Goal: Task Accomplishment & Management: Complete application form

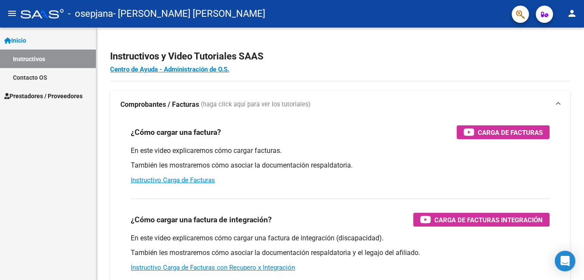
click at [56, 93] on span "Prestadores / Proveedores" at bounding box center [43, 95] width 78 height 9
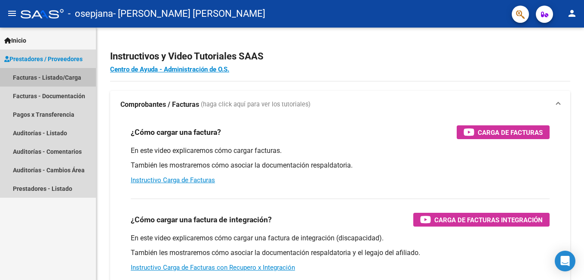
click at [55, 80] on link "Facturas - Listado/Carga" at bounding box center [48, 77] width 96 height 19
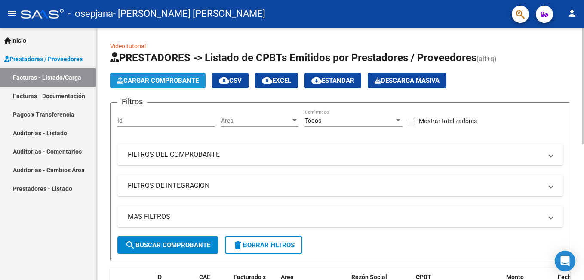
click at [160, 76] on button "Cargar Comprobante" at bounding box center [158, 80] width 96 height 15
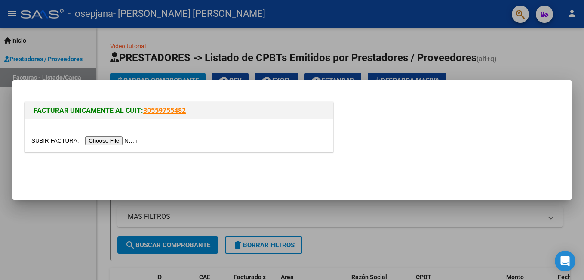
click at [120, 139] on input "file" at bounding box center [85, 140] width 109 height 9
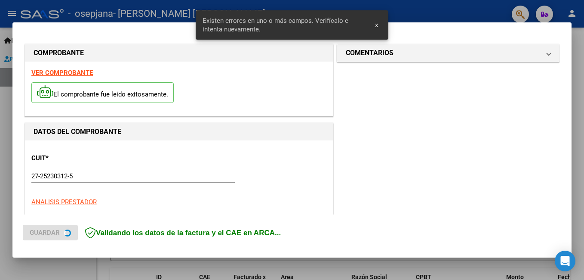
scroll to position [209, 0]
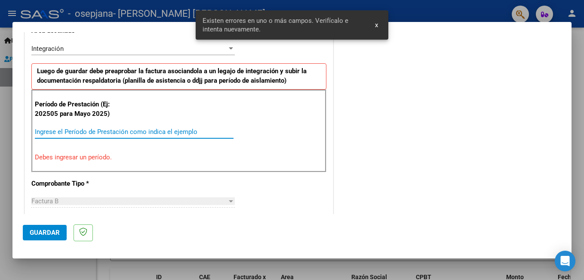
click at [150, 128] on input "Ingrese el Período de Prestación como indica el ejemplo" at bounding box center [134, 132] width 199 height 8
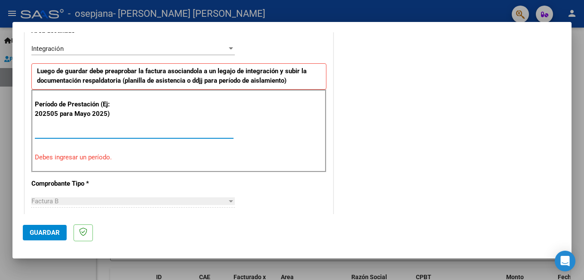
type input "202507"
type input "[DATE]"
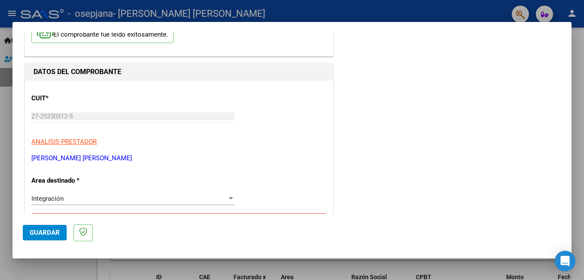
scroll to position [0, 0]
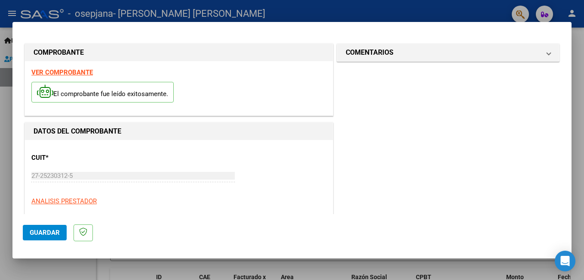
type input "202508"
click at [50, 233] on span "Guardar" at bounding box center [45, 232] width 30 height 8
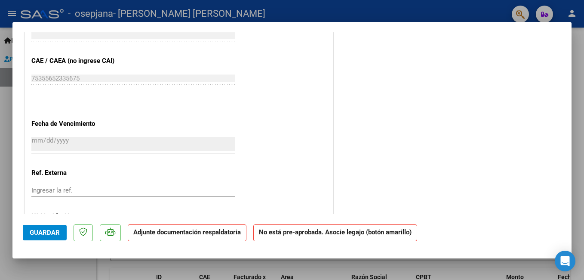
scroll to position [566, 0]
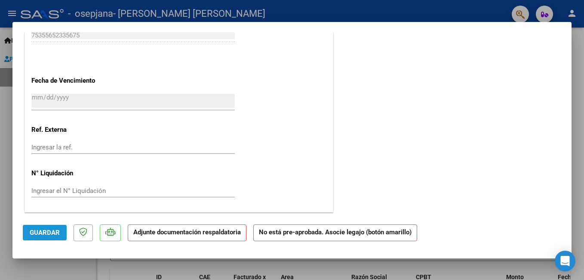
click at [53, 234] on span "Guardar" at bounding box center [45, 232] width 30 height 8
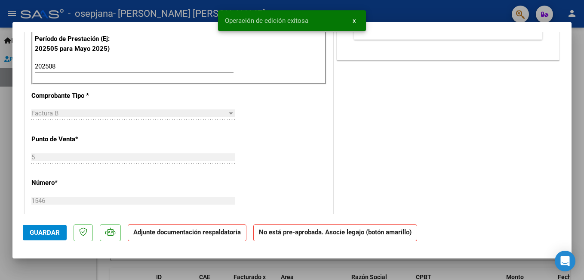
scroll to position [49, 0]
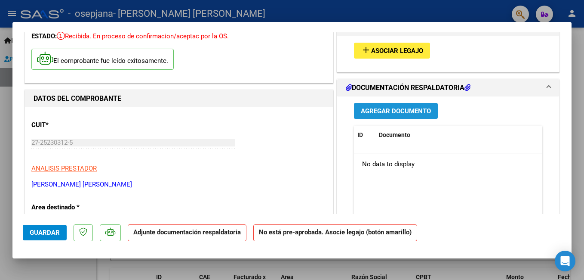
click at [401, 109] on span "Agregar Documento" at bounding box center [396, 111] width 70 height 8
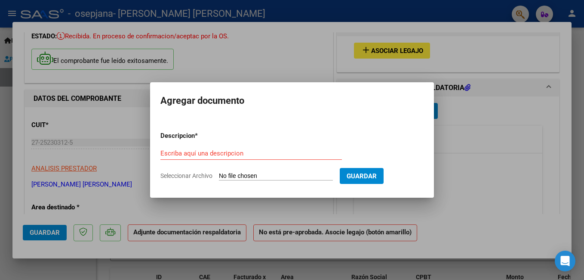
click at [274, 173] on input "Seleccionar Archivo" at bounding box center [276, 176] width 114 height 8
type input "C:\fakepath\goro8.pdf"
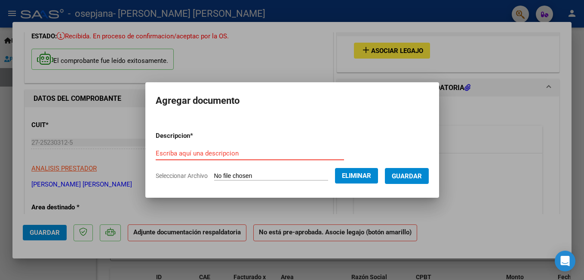
click at [219, 154] on input "Escriba aquí una descripcion" at bounding box center [250, 153] width 188 height 8
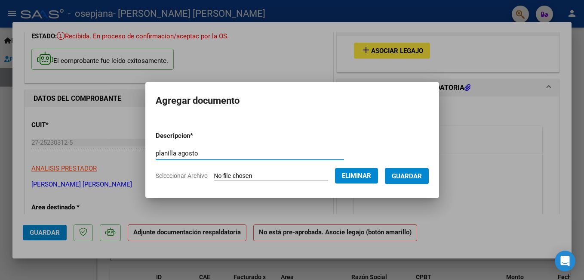
type input "planilla agosto"
click at [414, 178] on span "Guardar" at bounding box center [407, 176] width 30 height 8
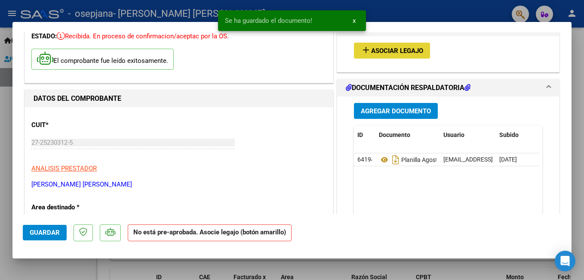
click at [404, 49] on span "Asociar Legajo" at bounding box center [397, 51] width 52 height 8
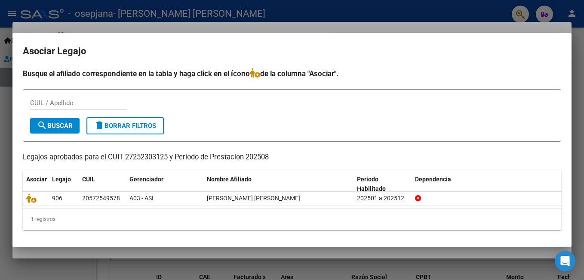
click at [375, 24] on div at bounding box center [292, 140] width 584 height 280
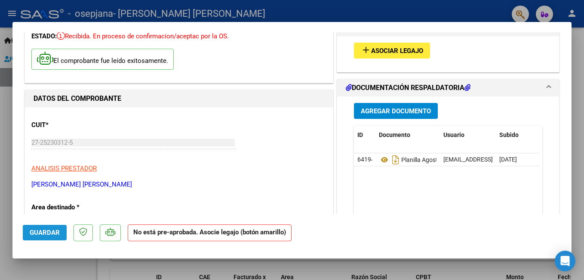
click at [56, 238] on button "Guardar" at bounding box center [45, 232] width 44 height 15
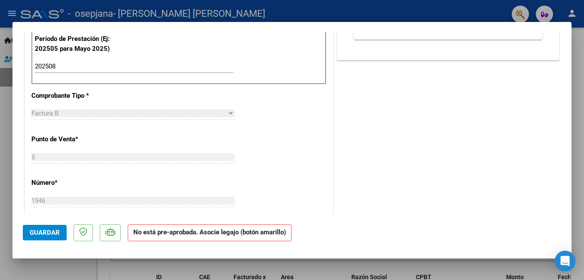
scroll to position [523, 0]
